Goal: Task Accomplishment & Management: Manage account settings

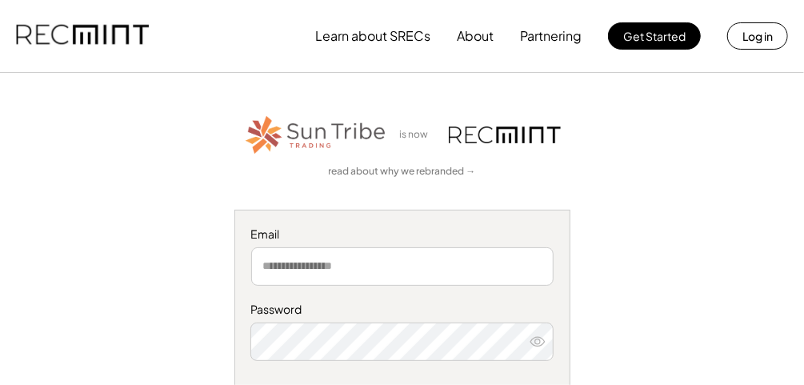
click at [350, 260] on input "email" at bounding box center [402, 266] width 302 height 38
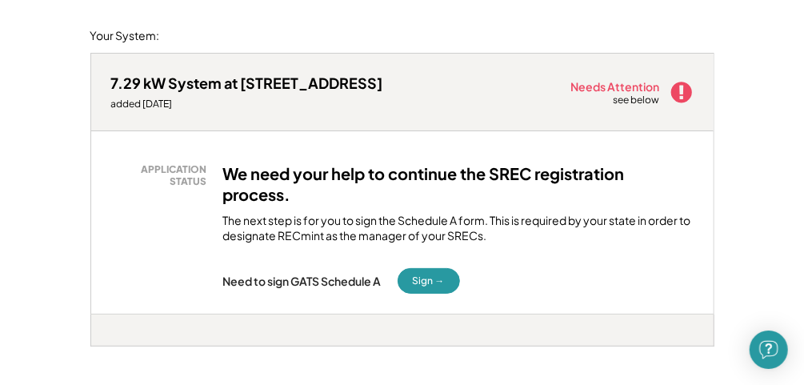
scroll to position [129, 0]
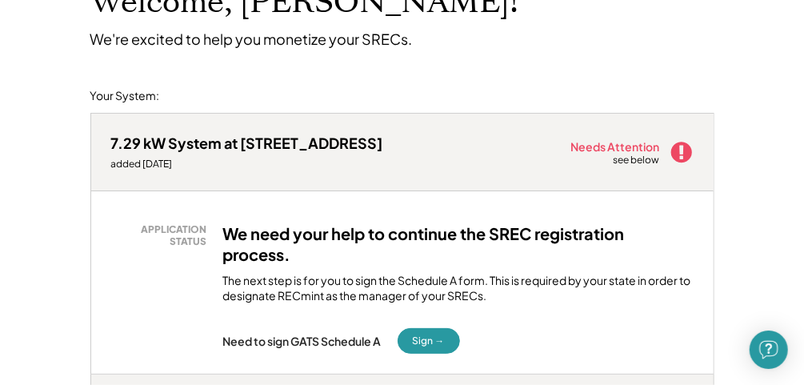
click at [482, 295] on div "The next step is for you to sign the Schedule A form. This is required by your …" at bounding box center [458, 288] width 470 height 31
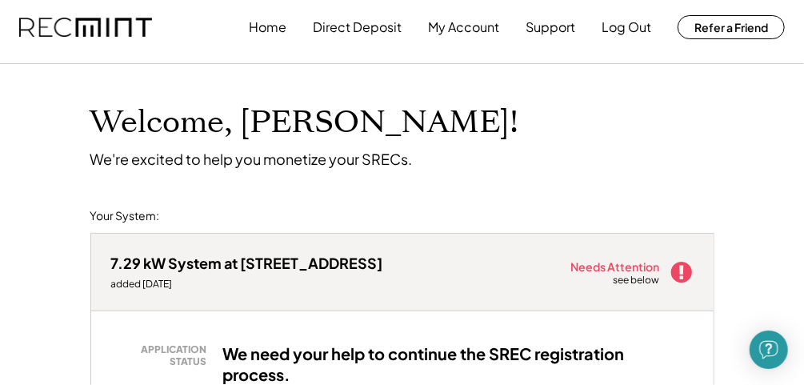
scroll to position [0, 0]
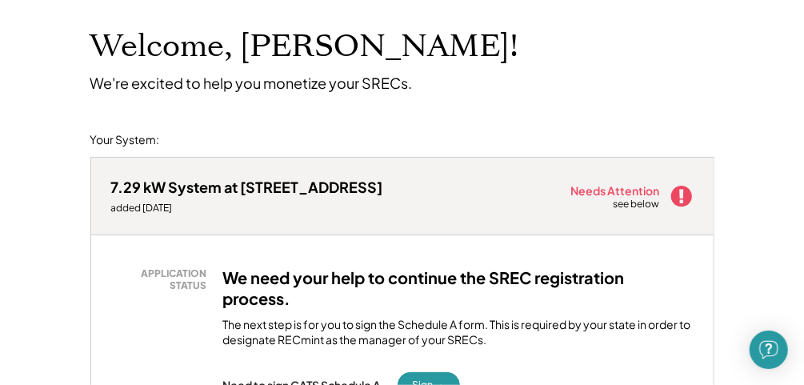
scroll to position [128, 0]
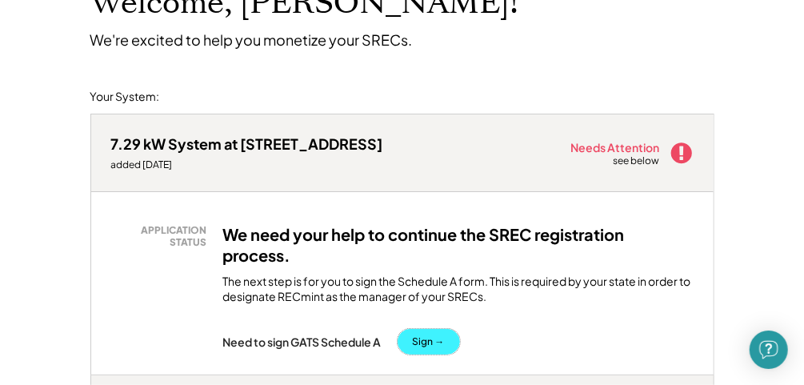
click at [449, 333] on button "Sign →" at bounding box center [429, 342] width 62 height 26
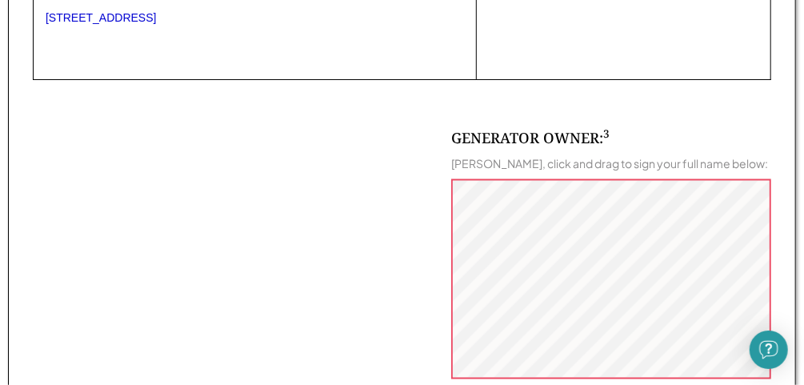
scroll to position [957, 0]
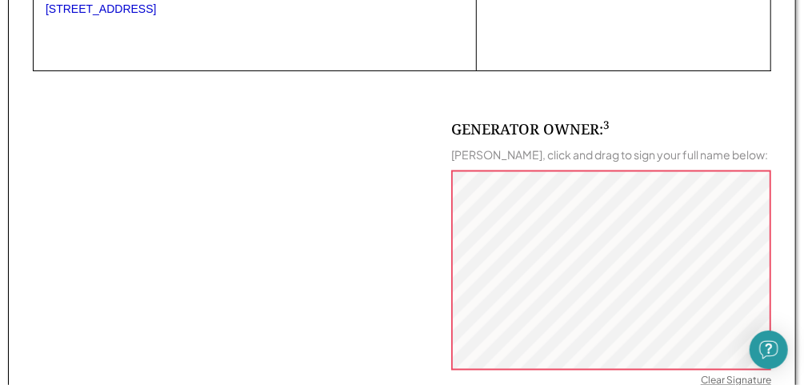
click at [728, 379] on div "Clear Signature" at bounding box center [736, 382] width 70 height 16
click at [709, 375] on div "Clear Signature" at bounding box center [736, 382] width 70 height 16
click at [710, 378] on div "Clear Signature" at bounding box center [736, 382] width 70 height 16
click at [707, 380] on div "Clear Signature" at bounding box center [736, 382] width 70 height 16
click at [746, 379] on div "Clear Signature" at bounding box center [736, 382] width 70 height 16
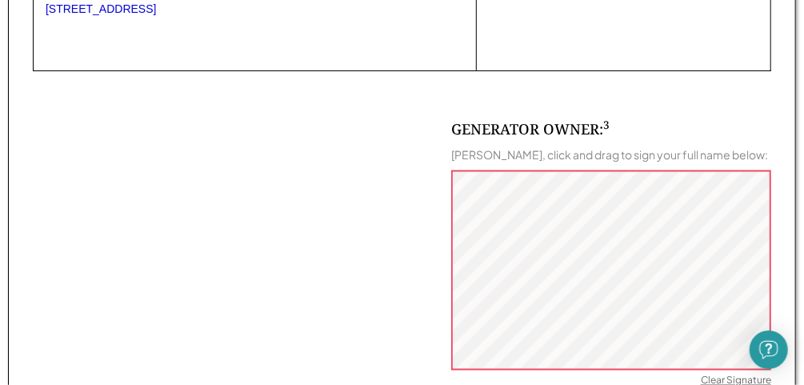
click at [720, 377] on div "Clear Signature" at bounding box center [736, 382] width 70 height 16
click at [699, 377] on div "GENERATOR OWNER: 3 Freddie Ramos, click and drag to sign your full name below: …" at bounding box center [611, 300] width 320 height 363
click at [707, 378] on div "Clear Signature" at bounding box center [736, 382] width 70 height 16
click at [753, 375] on div "Clear Signature" at bounding box center [736, 382] width 70 height 16
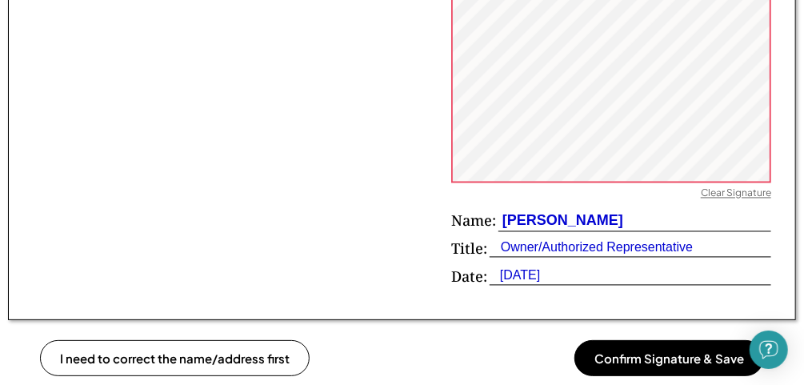
scroll to position [1195, 0]
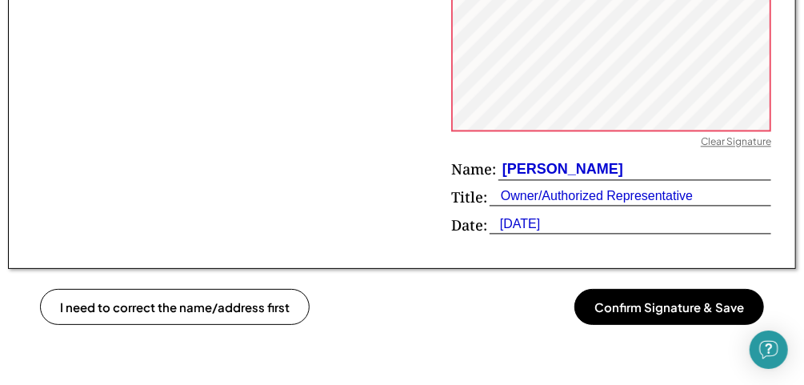
click at [653, 306] on button "Confirm Signature & Save" at bounding box center [669, 307] width 190 height 36
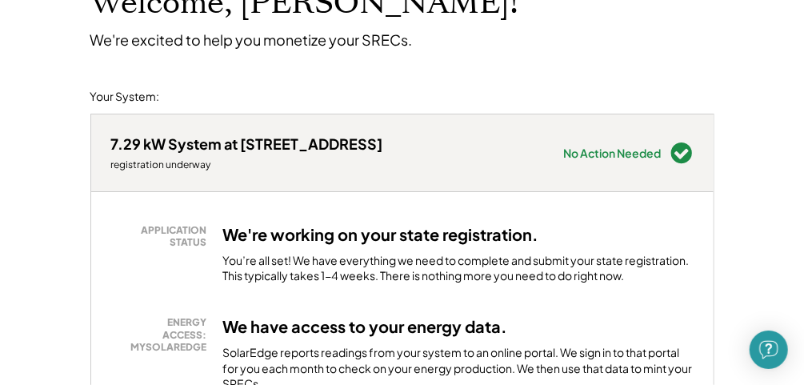
scroll to position [26, 0]
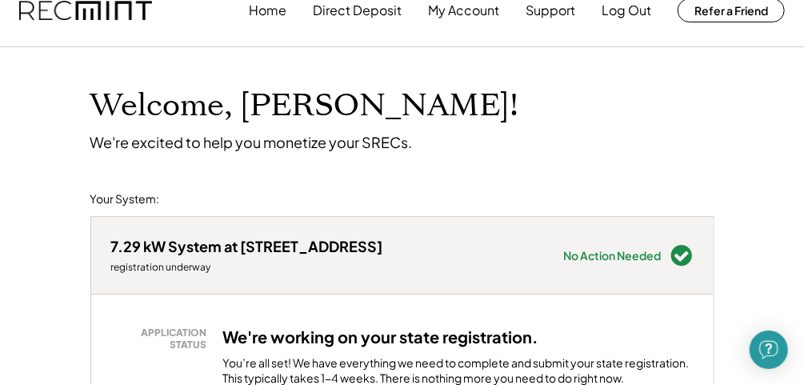
click at [672, 258] on use at bounding box center [681, 255] width 21 height 21
click at [680, 252] on use at bounding box center [681, 255] width 21 height 21
click at [618, 257] on div "No Action Needed" at bounding box center [613, 255] width 98 height 11
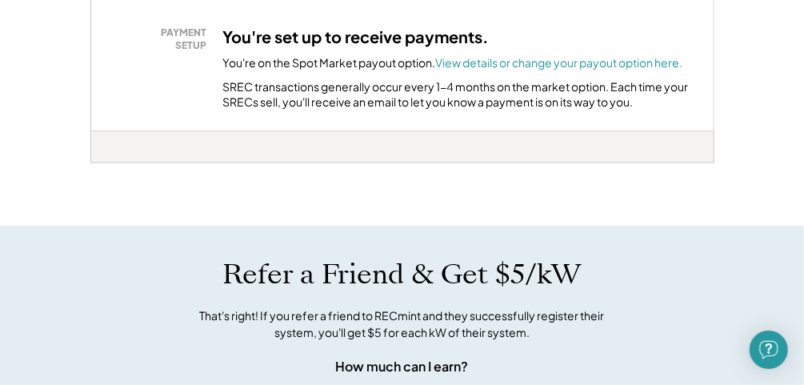
scroll to position [529, 0]
click at [528, 62] on font "View details or change your payout option here." at bounding box center [559, 63] width 247 height 14
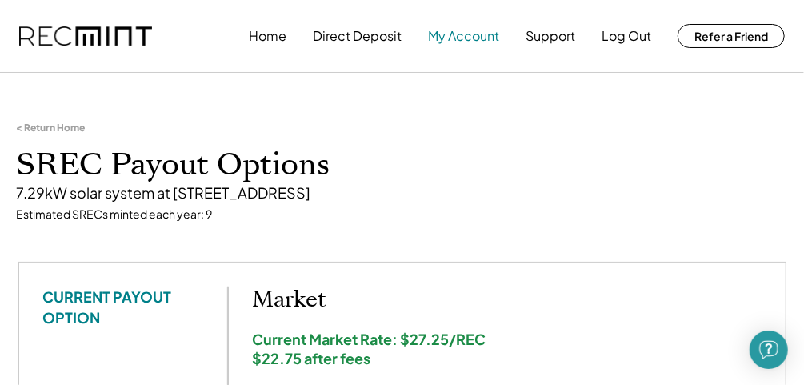
click at [456, 42] on button "My Account" at bounding box center [463, 36] width 71 height 32
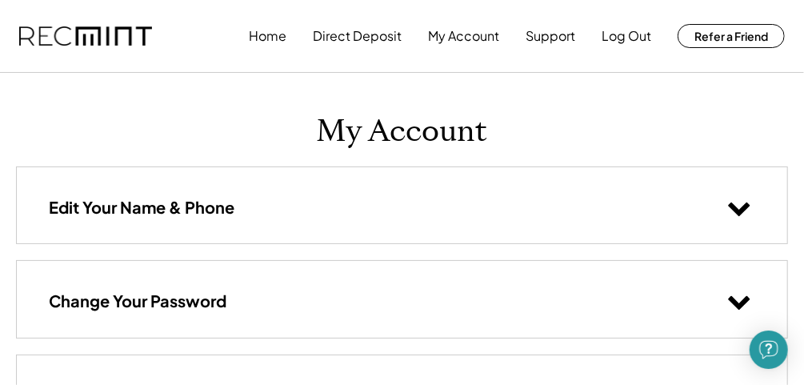
click at [734, 212] on icon at bounding box center [739, 207] width 24 height 24
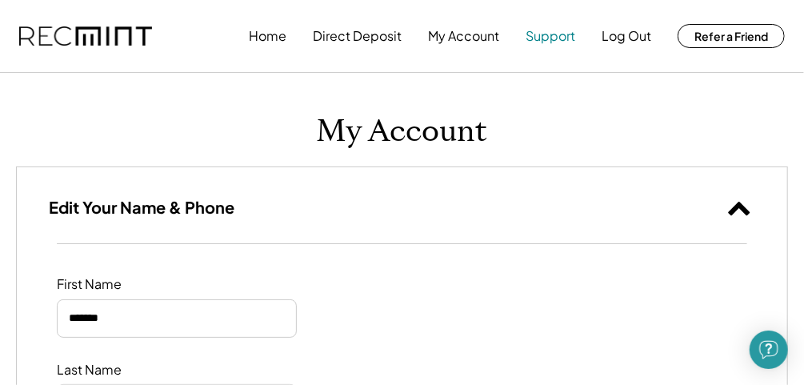
click at [538, 38] on button "Support" at bounding box center [551, 36] width 50 height 32
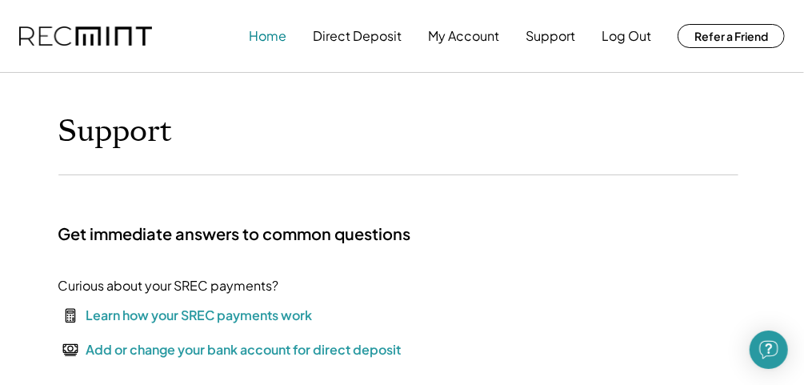
click at [266, 43] on button "Home" at bounding box center [268, 36] width 38 height 32
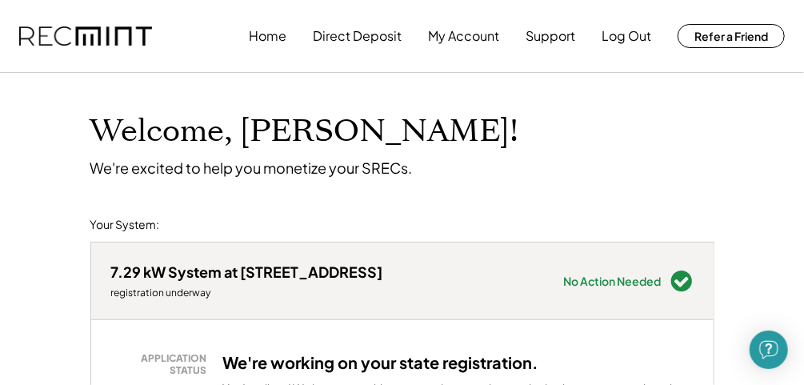
click at [495, 272] on div "7.29 kW System at 5355 Mansfield Ct registration underway Needs Attention see b…" at bounding box center [402, 280] width 623 height 77
click at [686, 278] on icon at bounding box center [682, 281] width 24 height 24
click at [373, 293] on div "7.29 kW System at 5355 Mansfield Ct registration underway Needs Attention see b…" at bounding box center [402, 280] width 623 height 77
click at [467, 35] on button "My Account" at bounding box center [463, 36] width 71 height 32
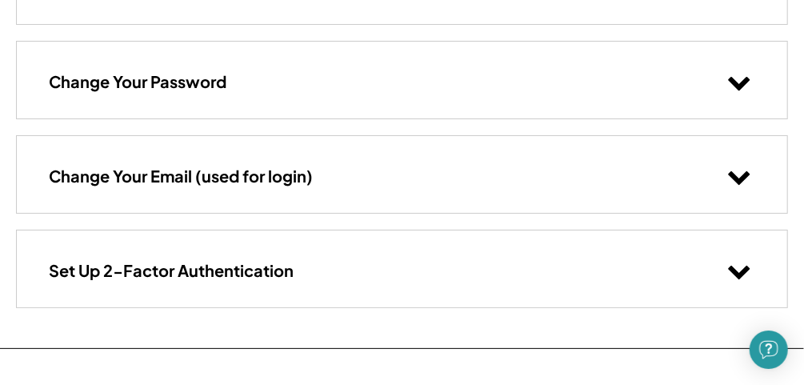
scroll to position [222, 0]
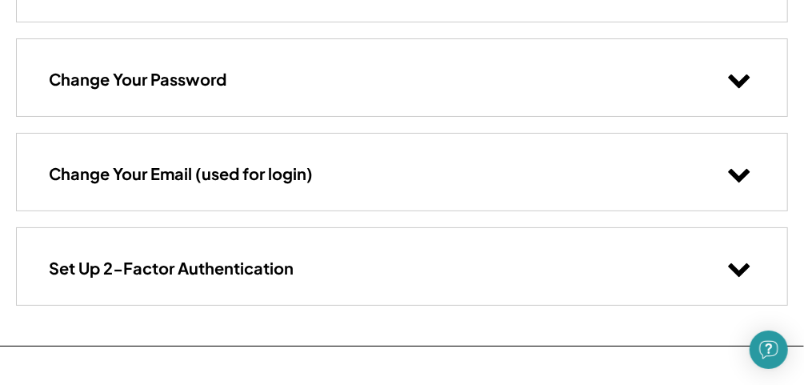
click at [647, 170] on div "Change Your Email (used for login)" at bounding box center [402, 172] width 771 height 76
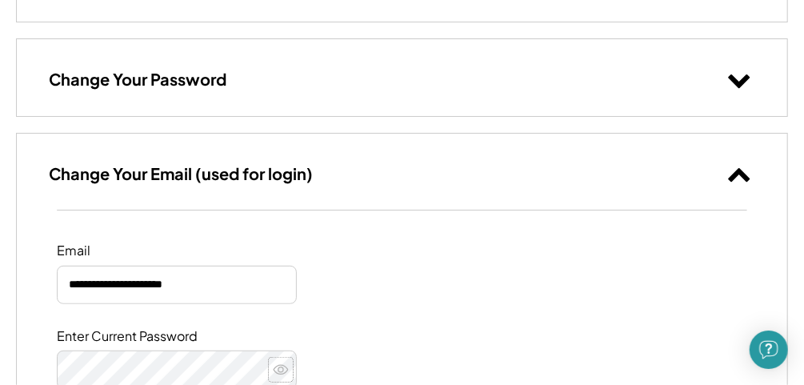
click at [281, 370] on use at bounding box center [281, 370] width 14 height 9
click at [281, 370] on icon at bounding box center [281, 370] width 16 height 16
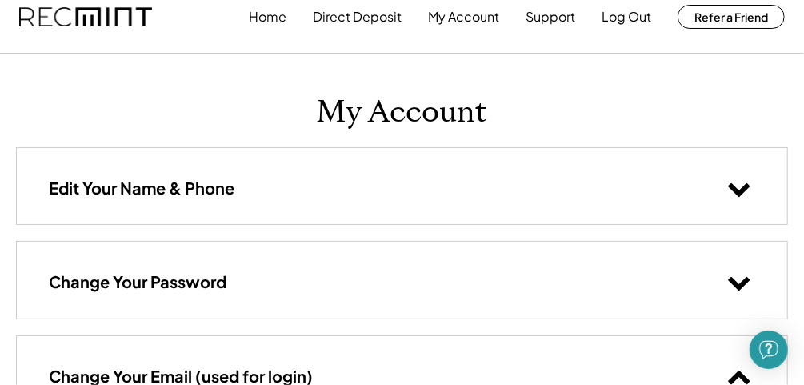
scroll to position [0, 0]
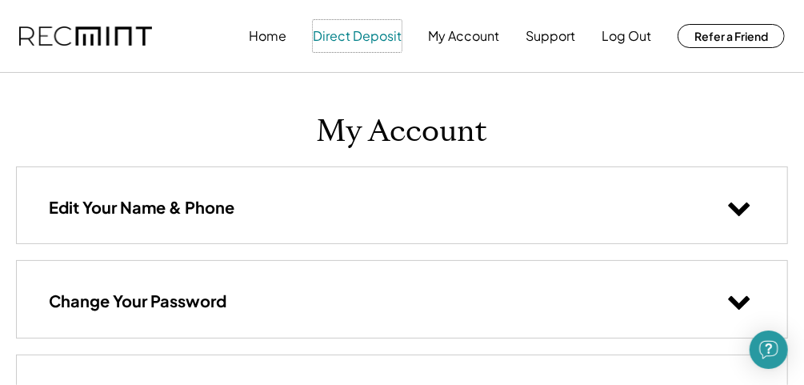
click at [350, 30] on button "Direct Deposit" at bounding box center [357, 36] width 89 height 32
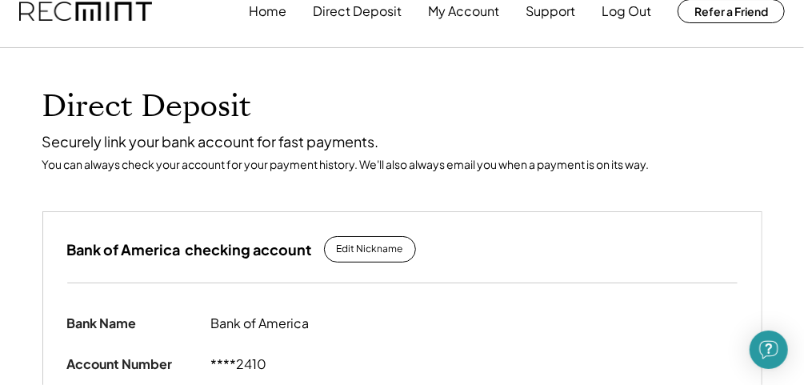
scroll to position [26, 0]
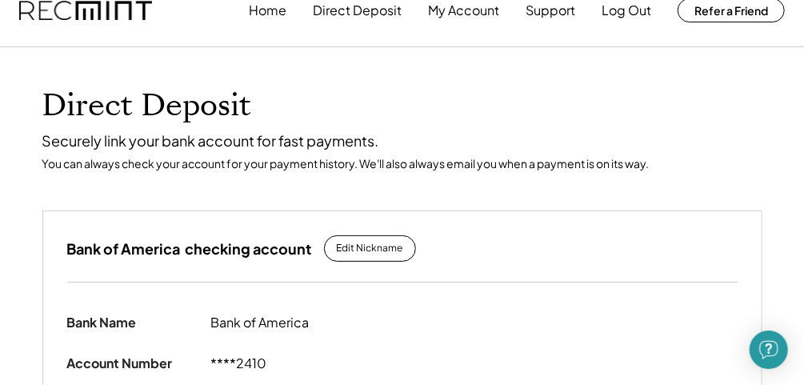
drag, startPoint x: 811, startPoint y: 375, endPoint x: 531, endPoint y: 310, distance: 286.9
click at [803, 376] on div "Direct Deposit Securely link your bank account for fast payments. You can alway…" at bounding box center [402, 386] width 804 height 679
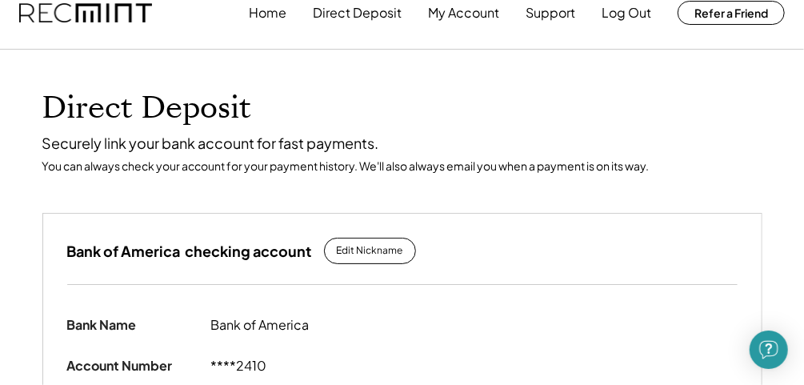
scroll to position [0, 0]
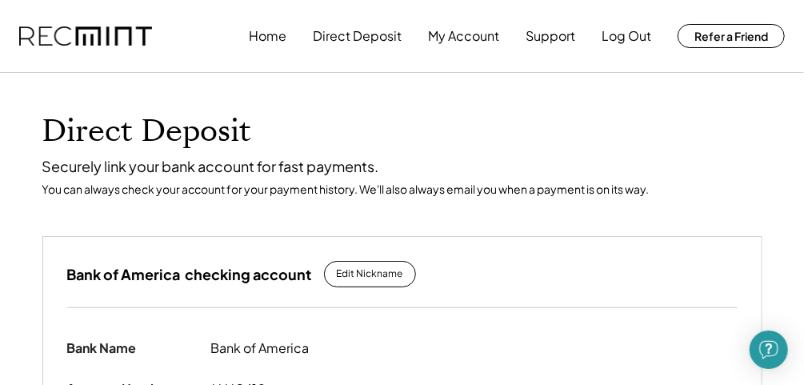
click at [187, 155] on div "Direct Deposit Securely link your bank account for fast payments. You can alway…" at bounding box center [402, 154] width 720 height 83
click at [270, 34] on button "Home" at bounding box center [268, 36] width 38 height 32
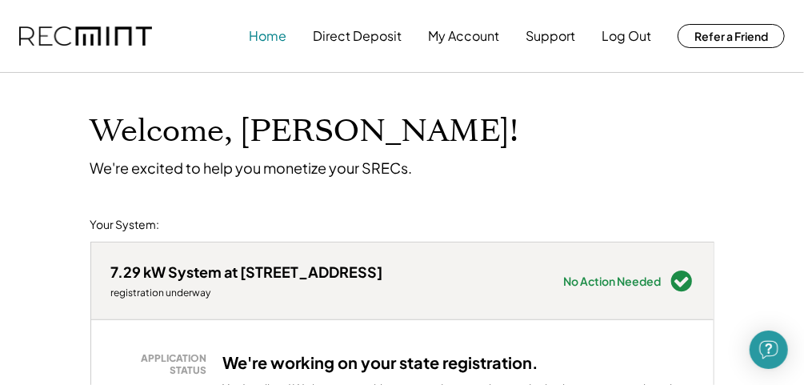
click at [276, 39] on button "Home" at bounding box center [268, 36] width 38 height 32
click at [475, 110] on div "Welcome, Freddie! We're excited to help you monetize your SRECs." at bounding box center [402, 125] width 656 height 104
click at [358, 34] on button "Direct Deposit" at bounding box center [357, 36] width 89 height 32
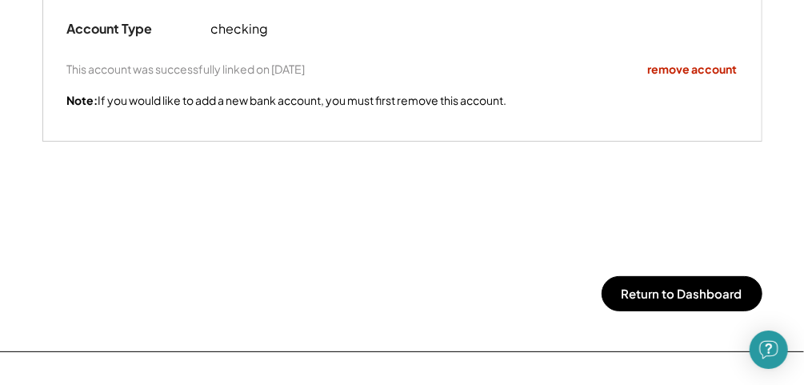
scroll to position [426, 0]
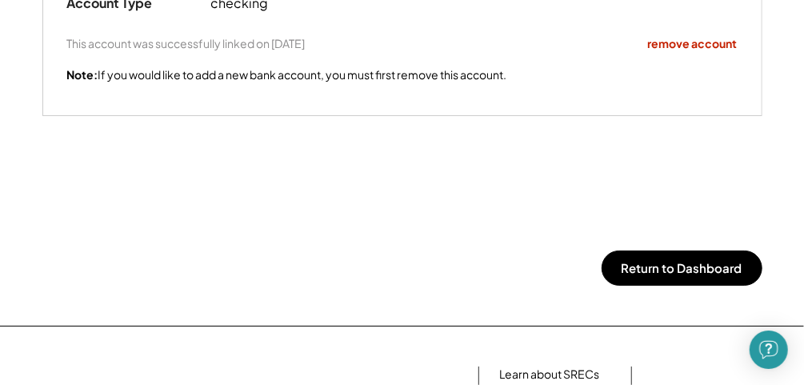
drag, startPoint x: 807, startPoint y: 6, endPoint x: 593, endPoint y: 48, distance: 217.7
click at [593, 48] on div "This account was successfully linked on [DATE] remove account" at bounding box center [402, 44] width 671 height 16
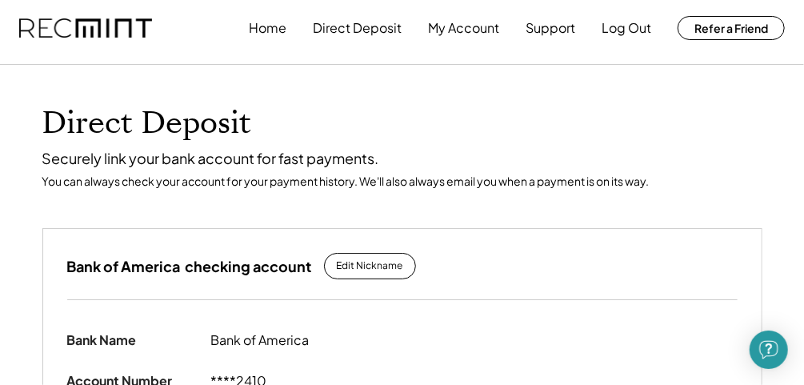
scroll to position [0, 0]
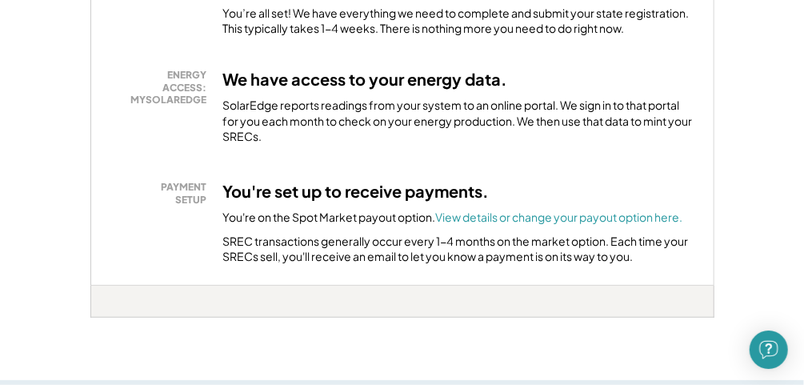
scroll to position [410, 0]
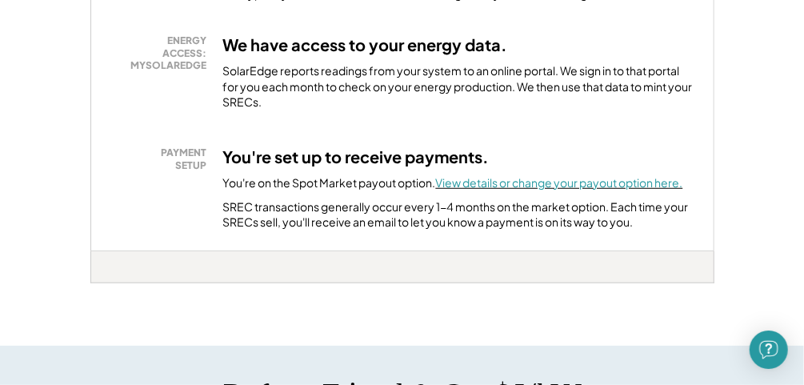
click at [476, 182] on font "View details or change your payout option here." at bounding box center [559, 182] width 247 height 14
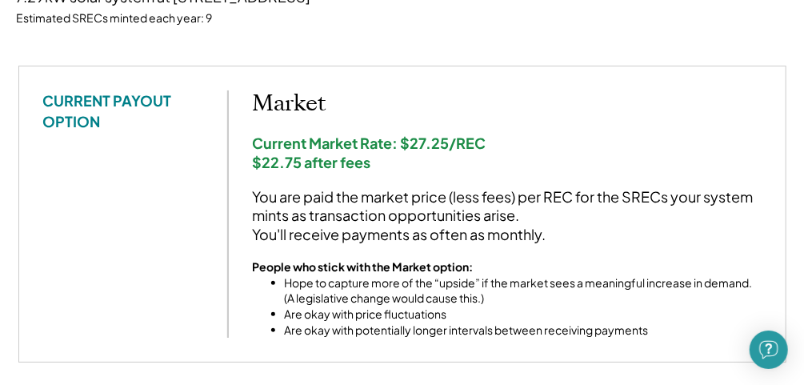
scroll to position [273, 0]
